Goal: Check status: Check status

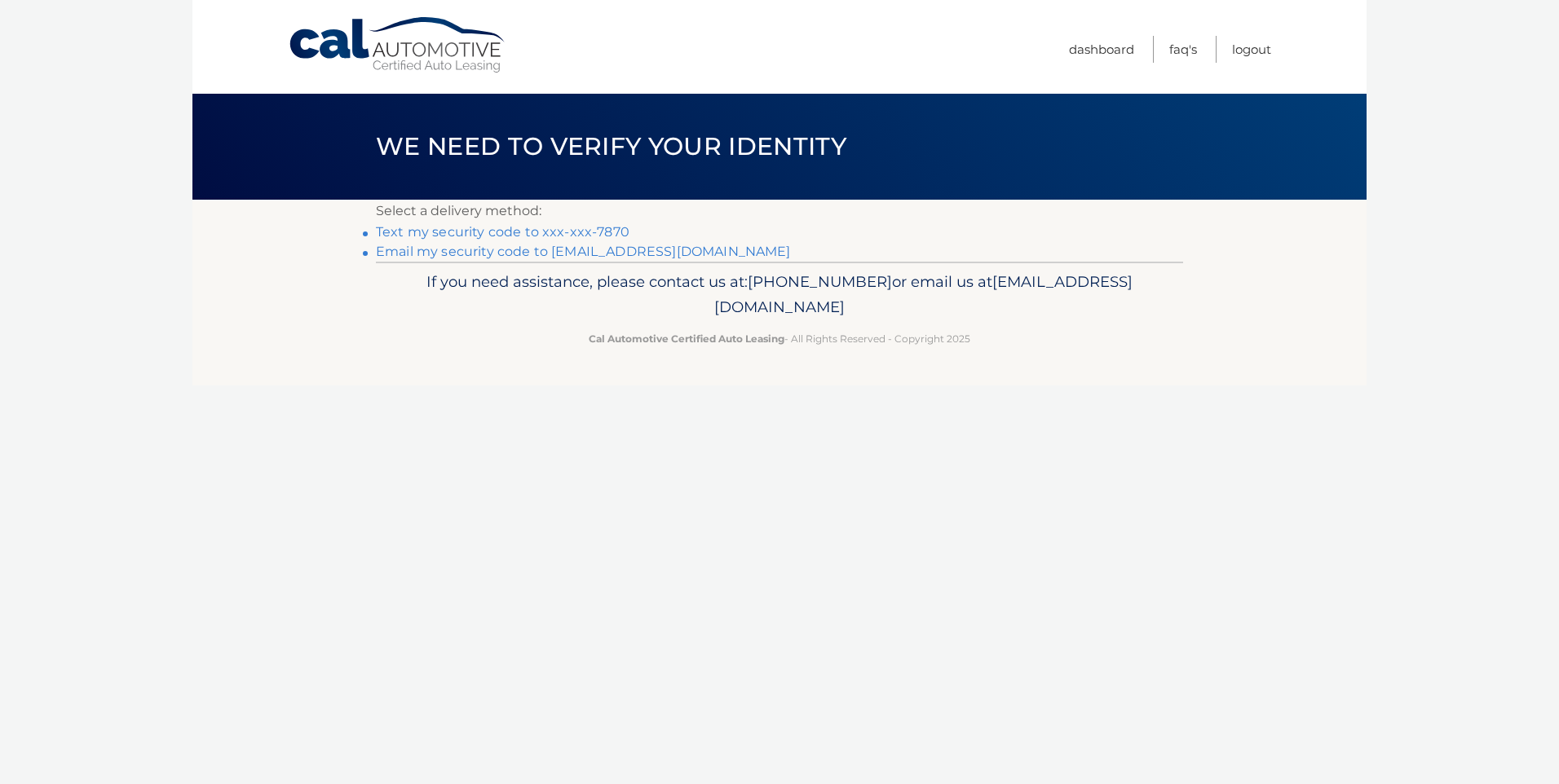
click at [626, 251] on link "Email my security code to j*****@officesupplytech.com" at bounding box center [583, 252] width 415 height 16
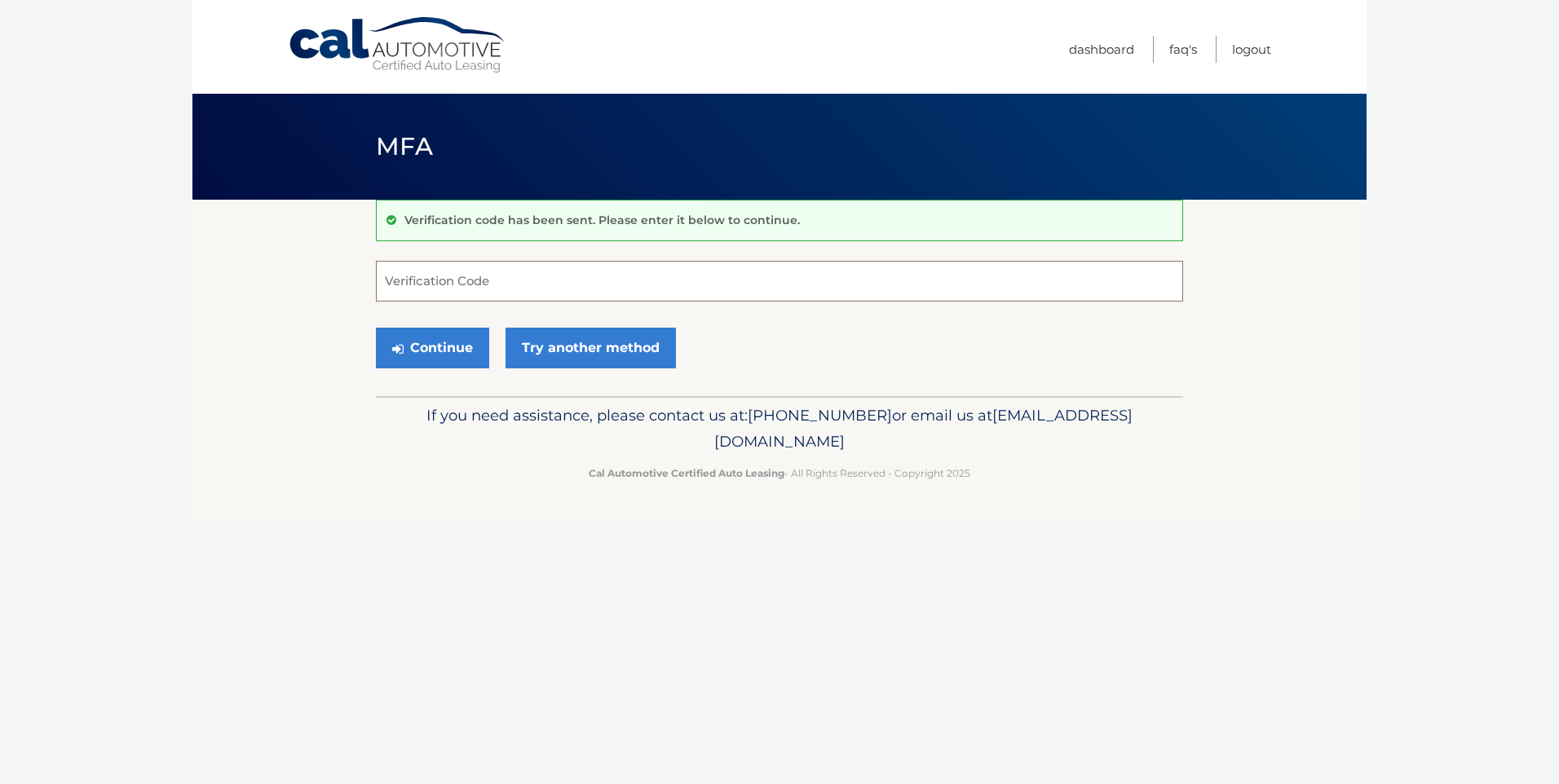
click at [516, 284] on input "Verification Code" at bounding box center [779, 281] width 807 height 41
type input "173213"
click at [424, 340] on button "Continue" at bounding box center [432, 348] width 114 height 41
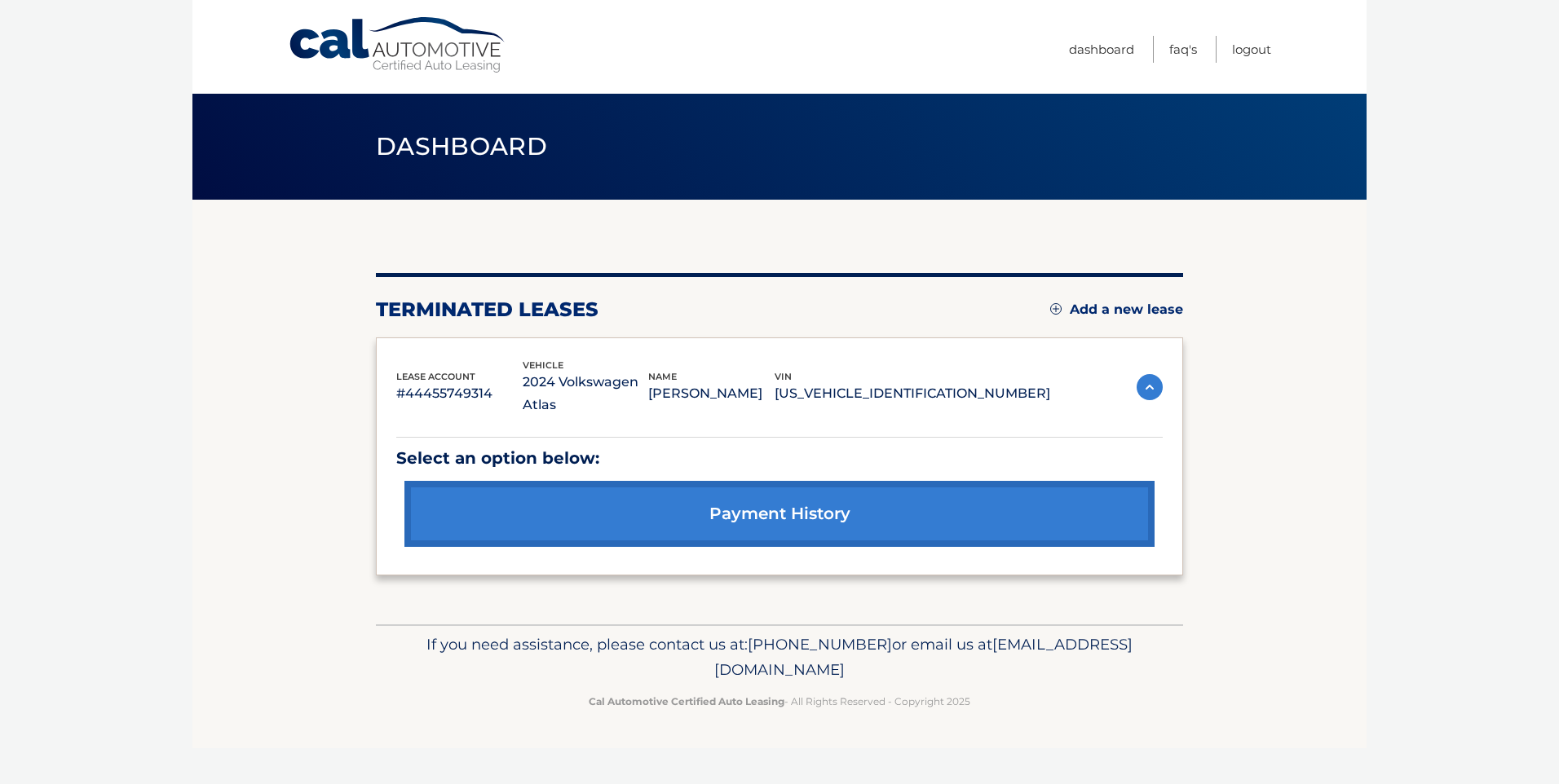
click at [1154, 376] on img at bounding box center [1150, 388] width 26 height 26
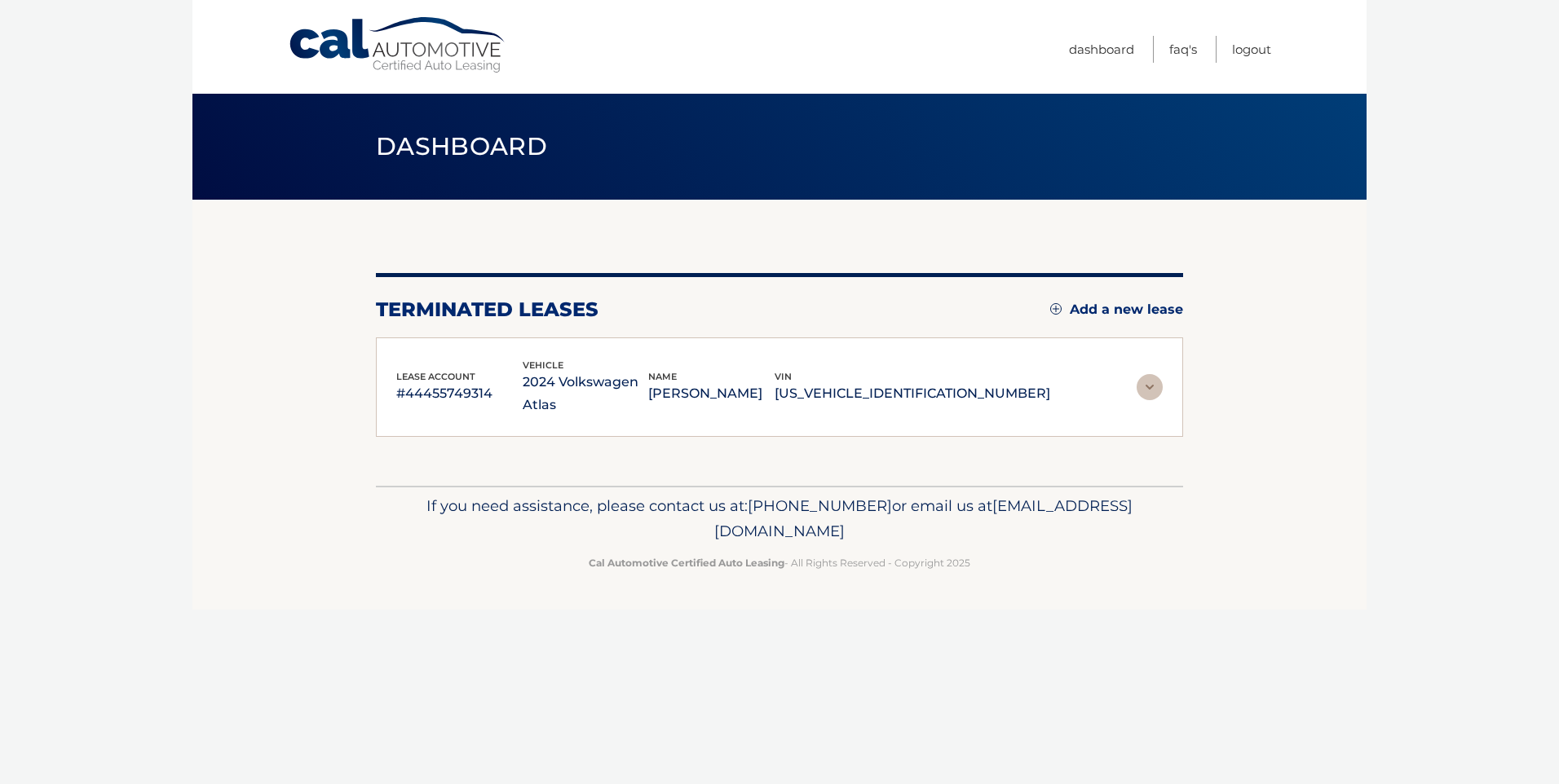
click at [1154, 376] on img at bounding box center [1150, 388] width 26 height 26
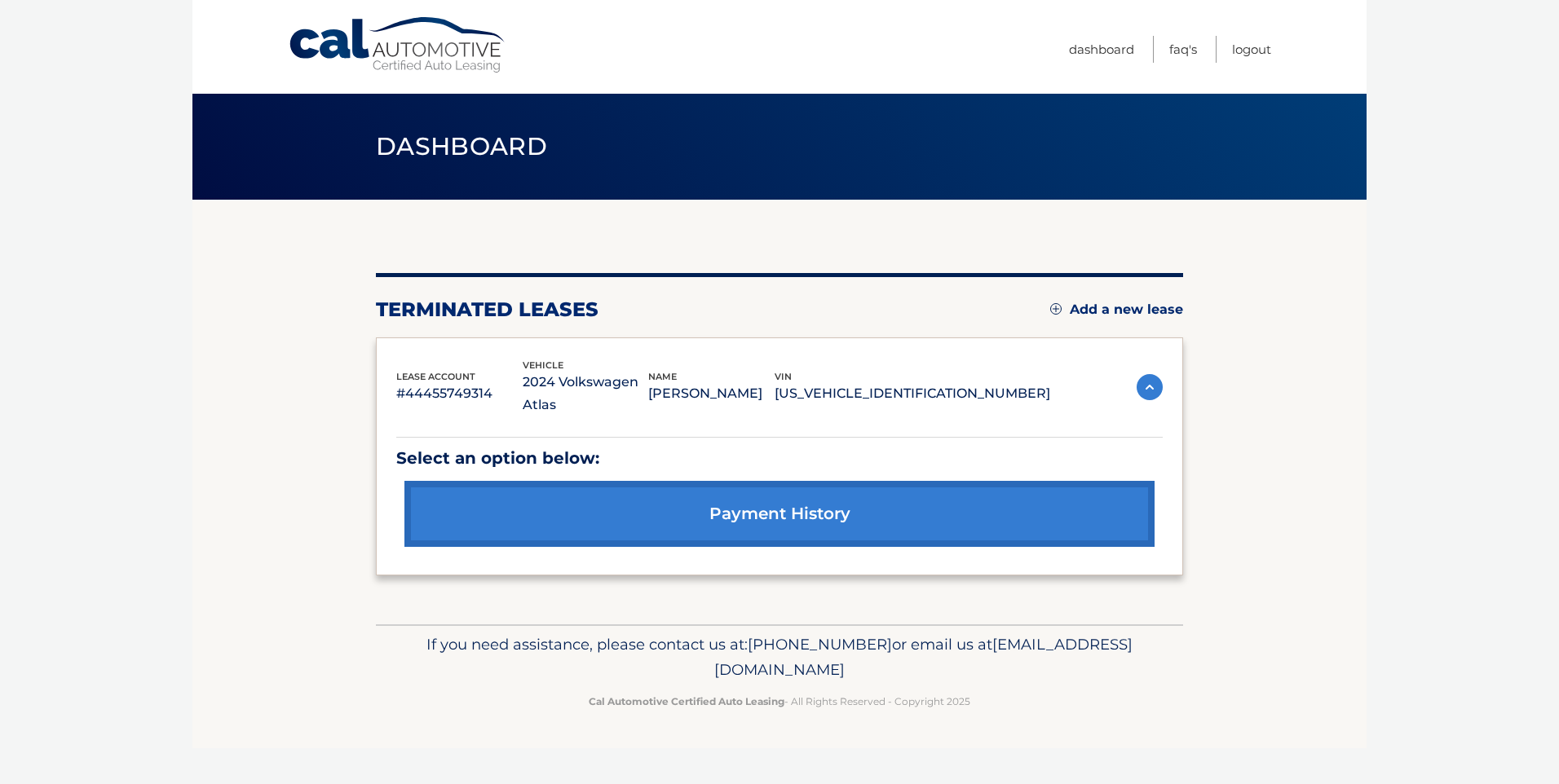
click at [551, 444] on p "Select an option below:" at bounding box center [780, 458] width 767 height 28
click at [761, 382] on p "JAINEL ZAMORA" at bounding box center [710, 394] width 126 height 23
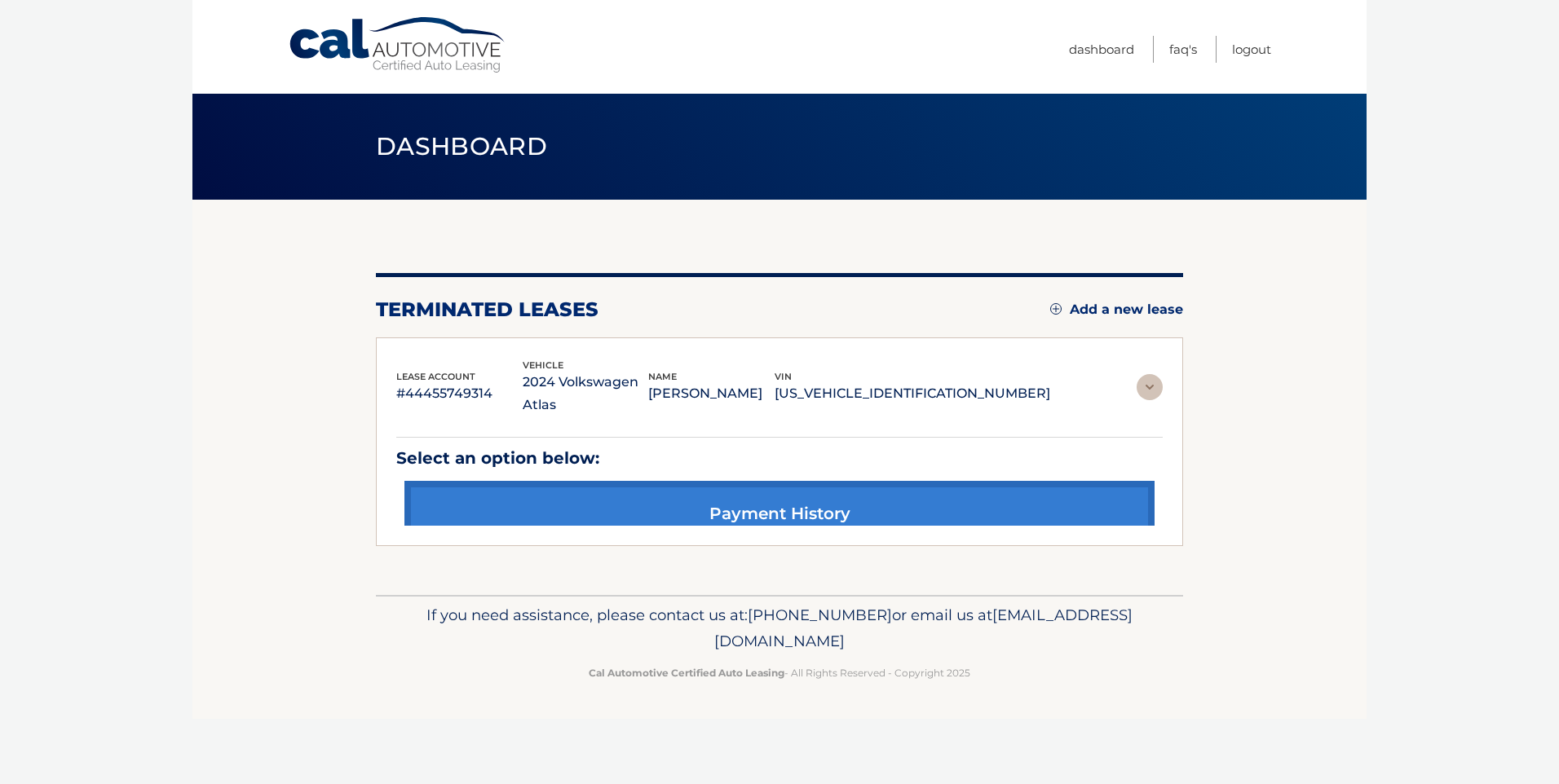
click at [775, 382] on p "JAINEL ZAMORA" at bounding box center [710, 394] width 126 height 23
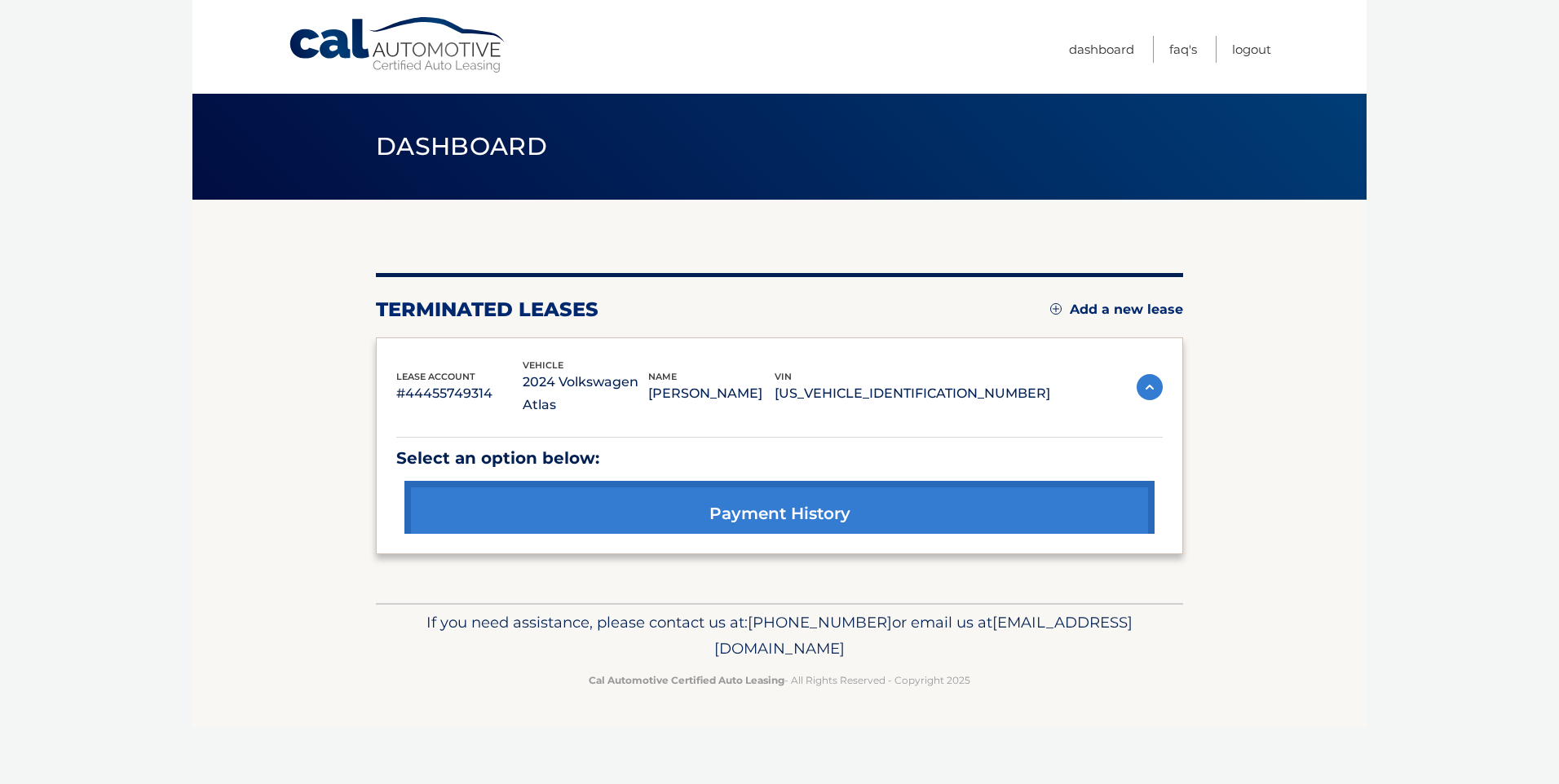
click at [955, 382] on p "1V2WR2CA7RC604252" at bounding box center [912, 394] width 276 height 23
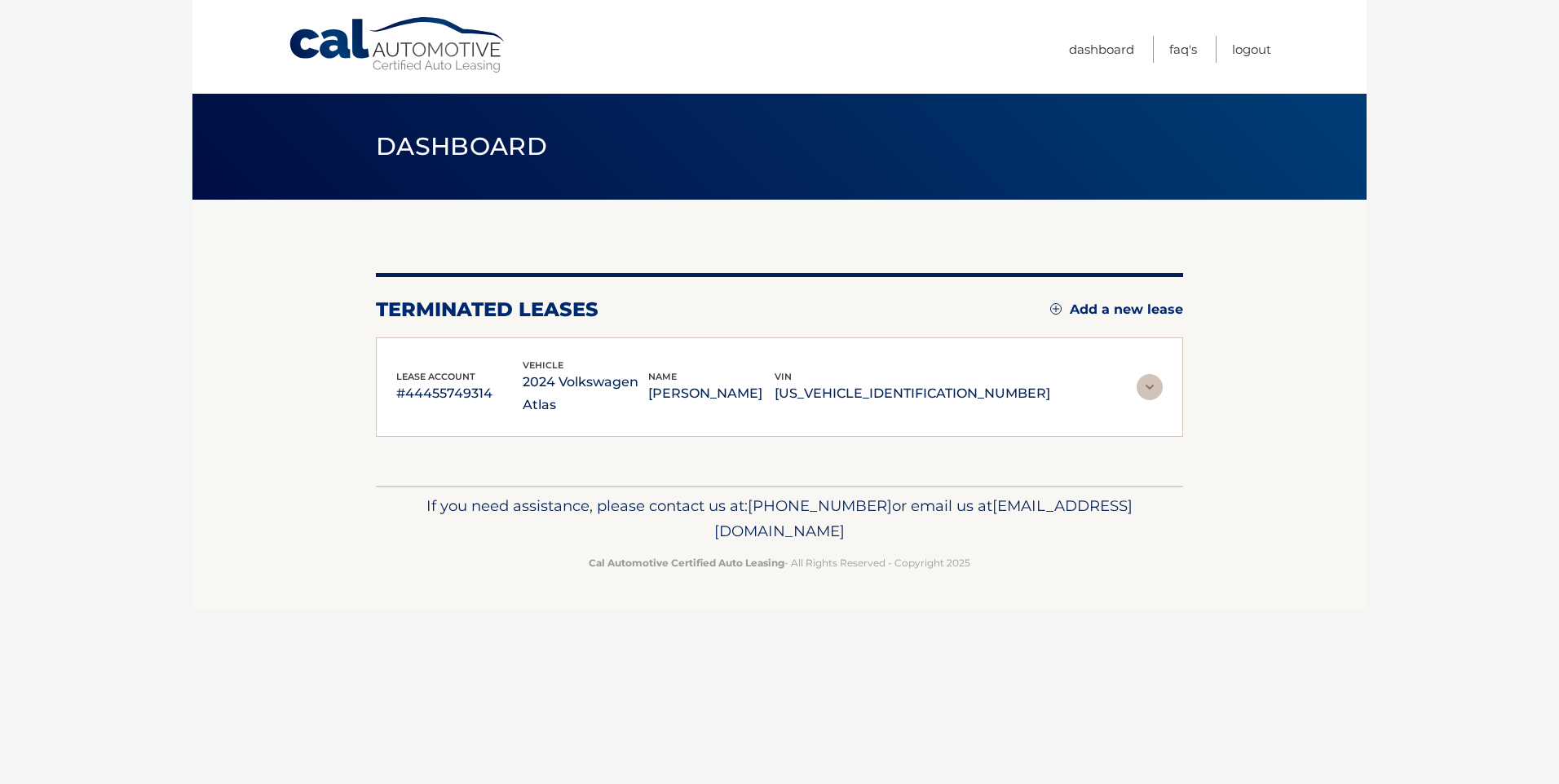
drag, startPoint x: 465, startPoint y: 382, endPoint x: 489, endPoint y: 378, distance: 24.3
click at [465, 382] on p "#44455749314" at bounding box center [459, 394] width 126 height 23
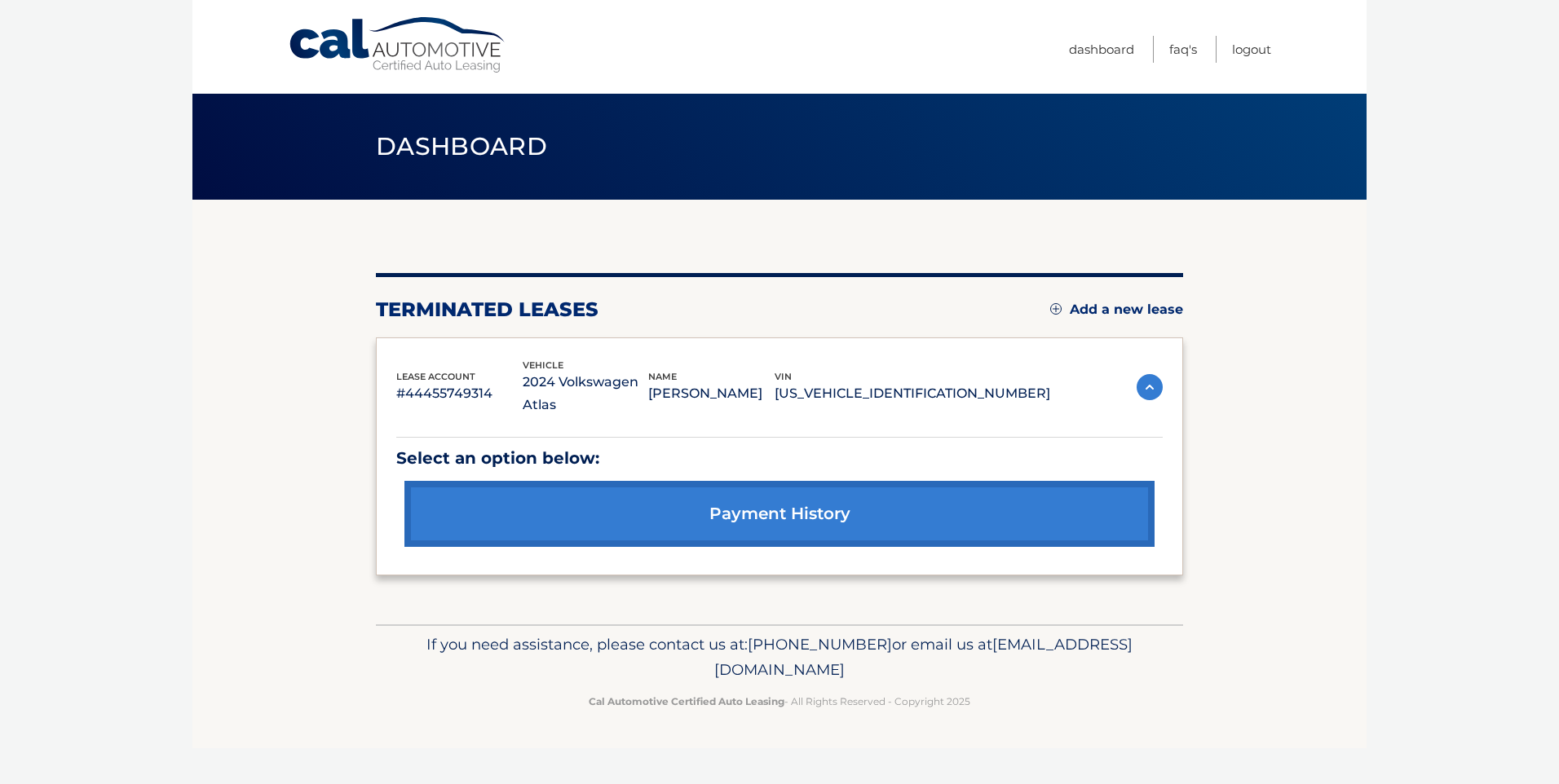
click at [744, 488] on link "payment history" at bounding box center [779, 514] width 750 height 66
click at [745, 488] on link "payment history" at bounding box center [779, 514] width 750 height 66
